Goal: Navigation & Orientation: Find specific page/section

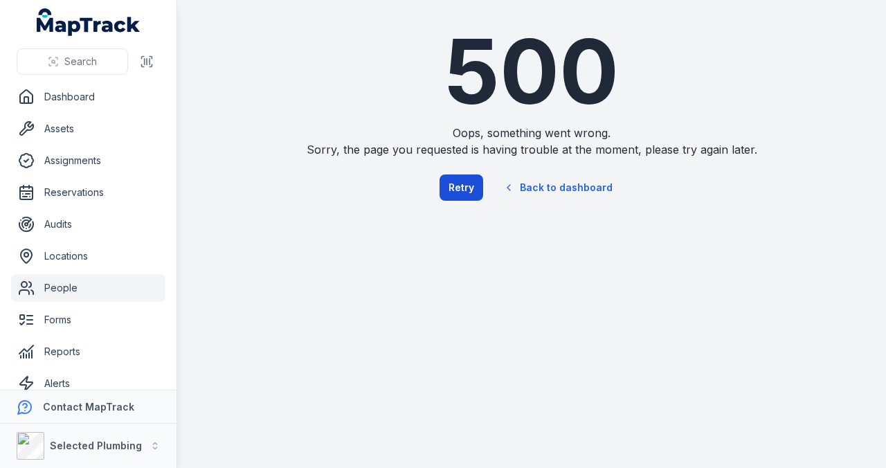
click at [464, 186] on button "Retry" at bounding box center [462, 187] width 44 height 26
click at [552, 187] on link "Back to dashboard" at bounding box center [558, 188] width 133 height 32
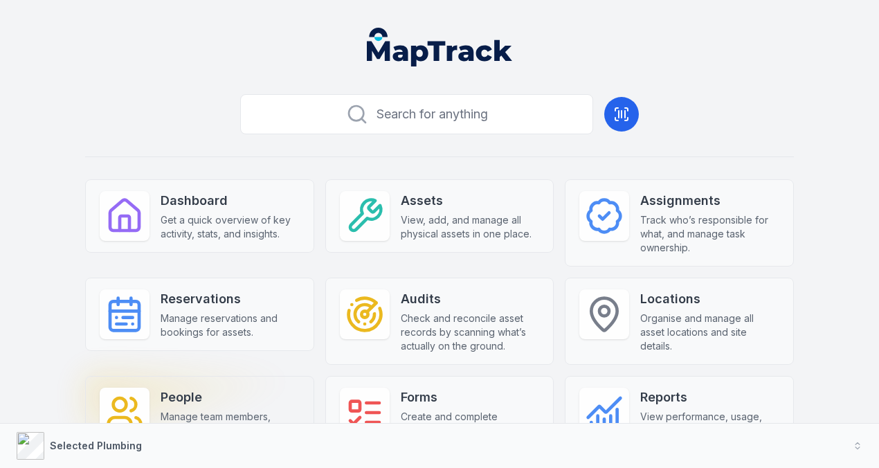
click at [161, 388] on strong "People" at bounding box center [230, 397] width 139 height 19
